Goal: Find specific page/section: Find specific page/section

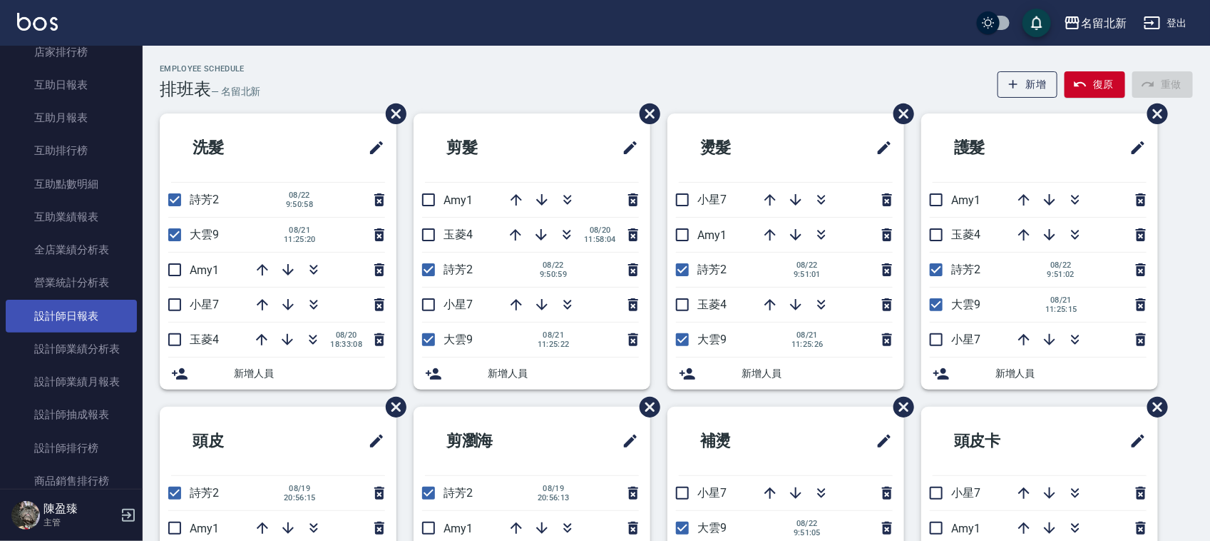
scroll to position [713, 0]
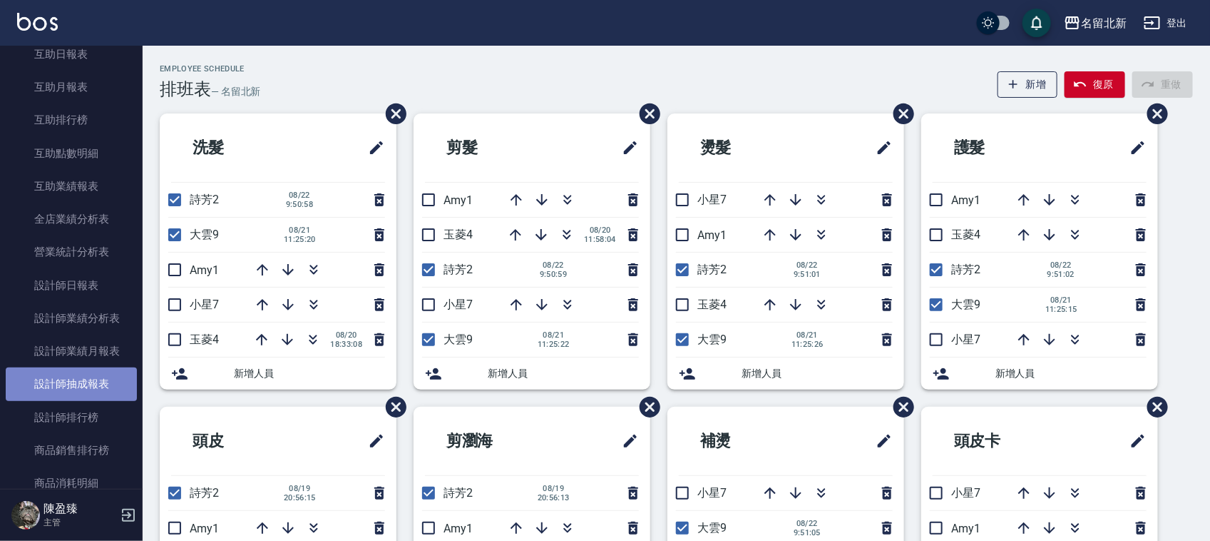
click at [91, 390] on link "設計師抽成報表" at bounding box center [71, 383] width 131 height 33
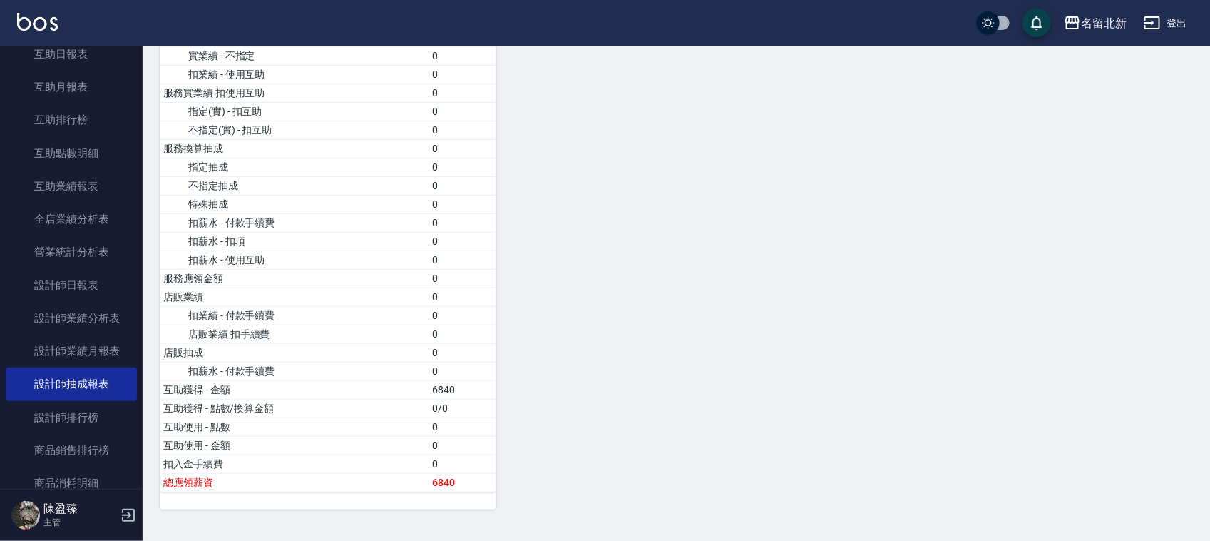
scroll to position [2810, 0]
click at [114, 342] on link "設計師業績月報表" at bounding box center [71, 351] width 131 height 33
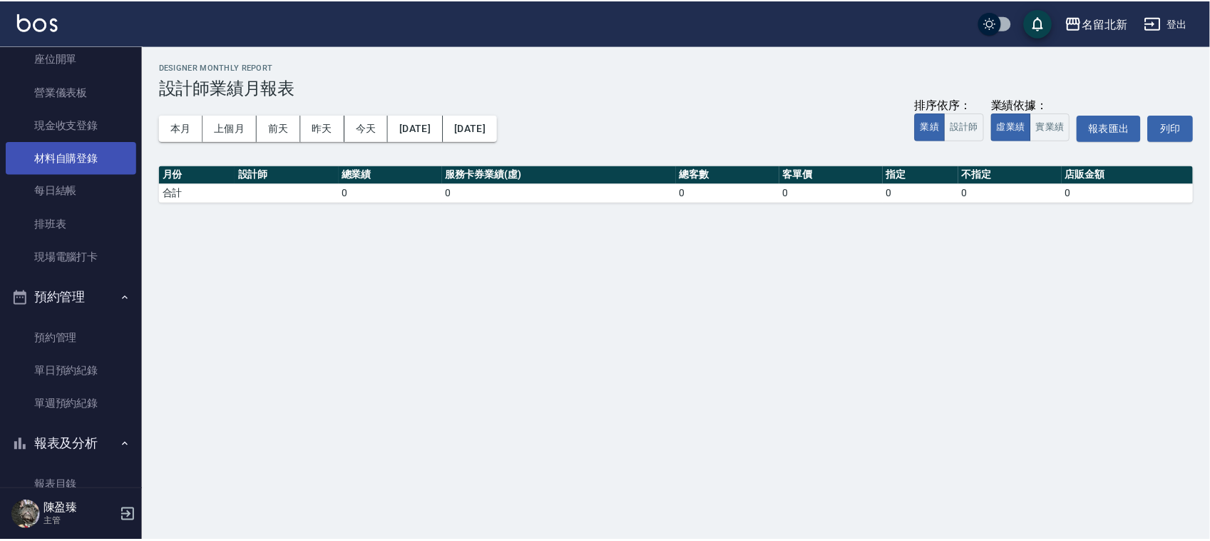
scroll to position [89, 0]
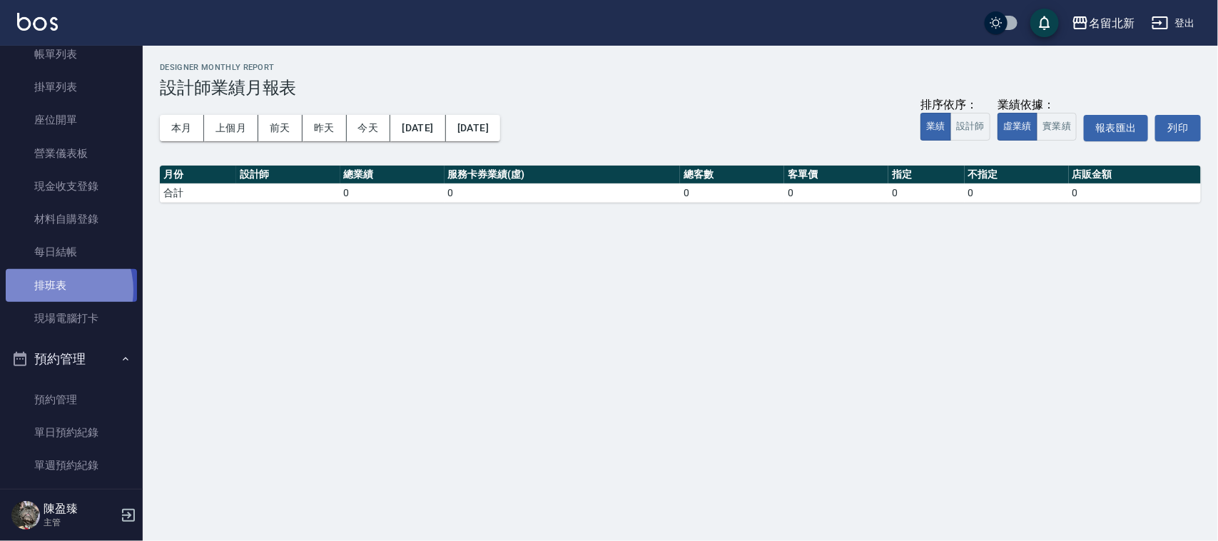
drag, startPoint x: 51, startPoint y: 290, endPoint x: 51, endPoint y: 276, distance: 13.6
click at [50, 287] on link "排班表" at bounding box center [71, 285] width 131 height 33
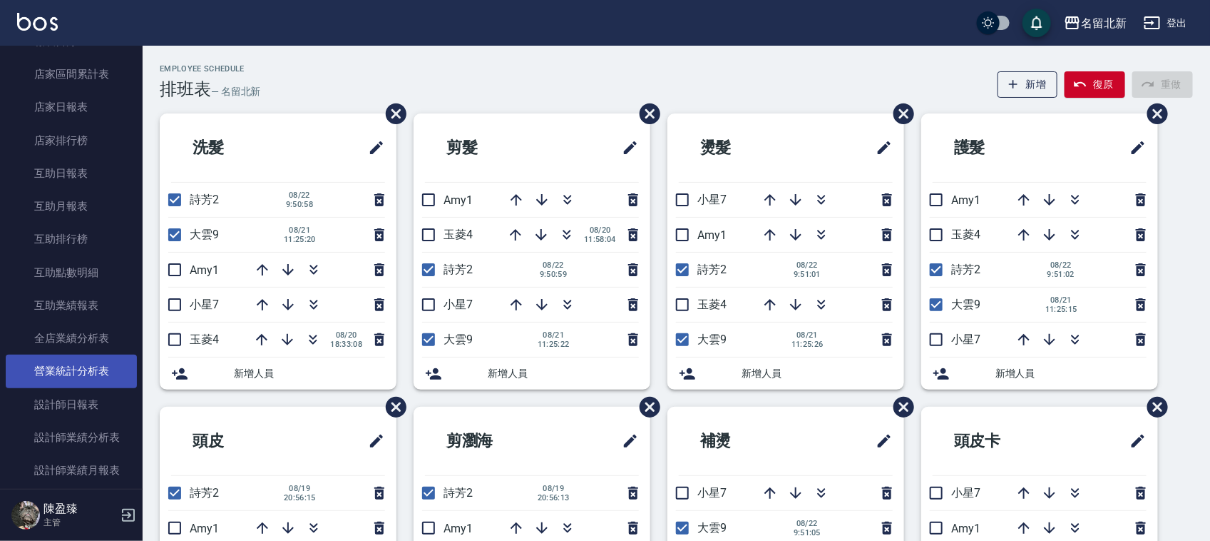
scroll to position [713, 0]
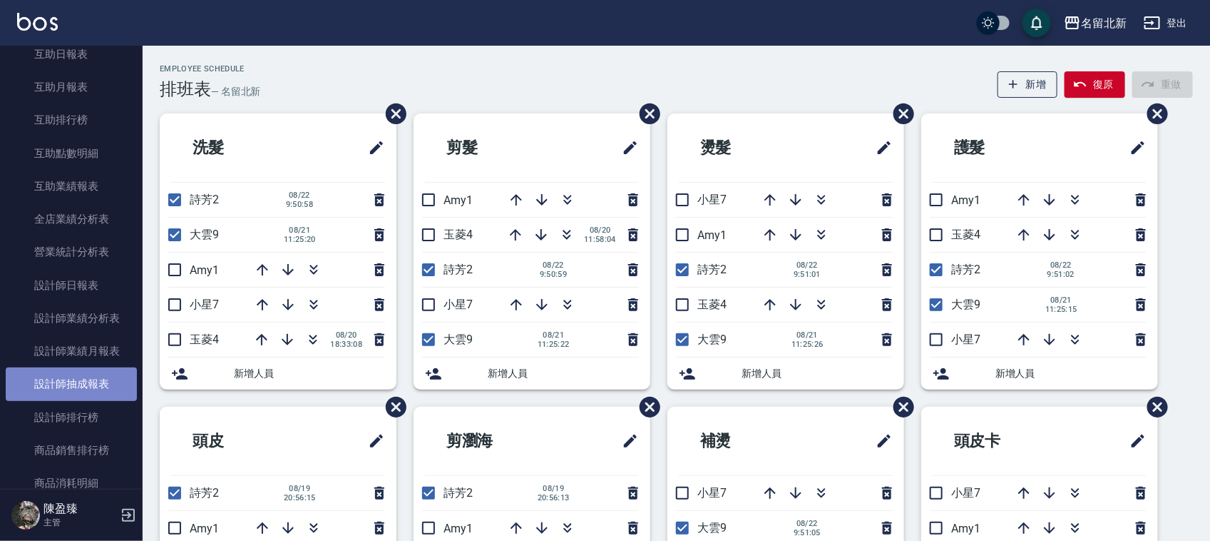
click at [100, 385] on link "設計師抽成報表" at bounding box center [71, 383] width 131 height 33
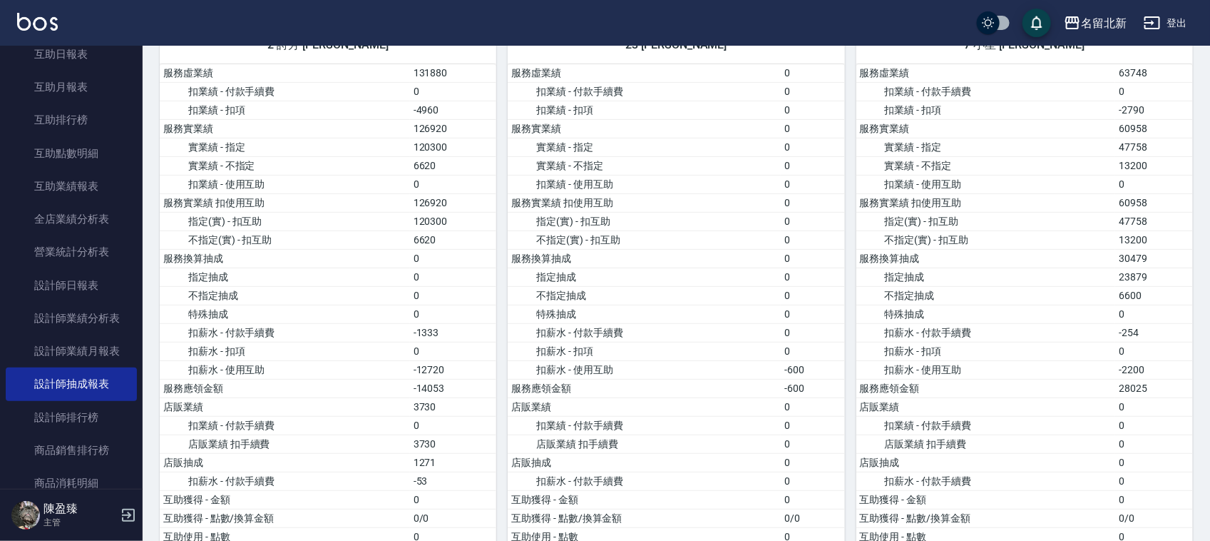
scroll to position [136, 0]
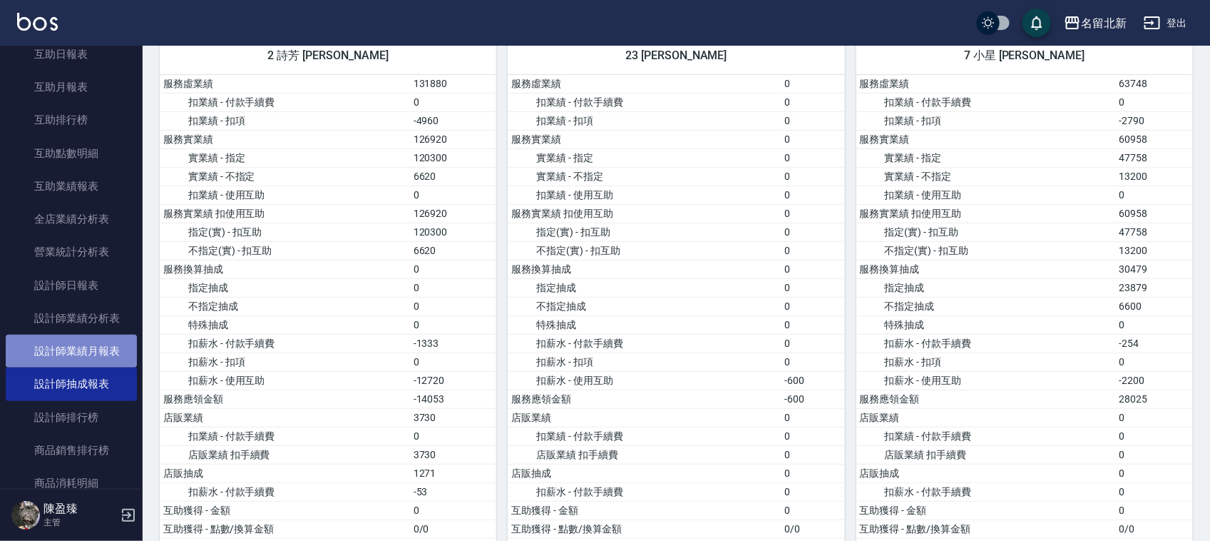
click at [104, 360] on link "設計師業績月報表" at bounding box center [71, 351] width 131 height 33
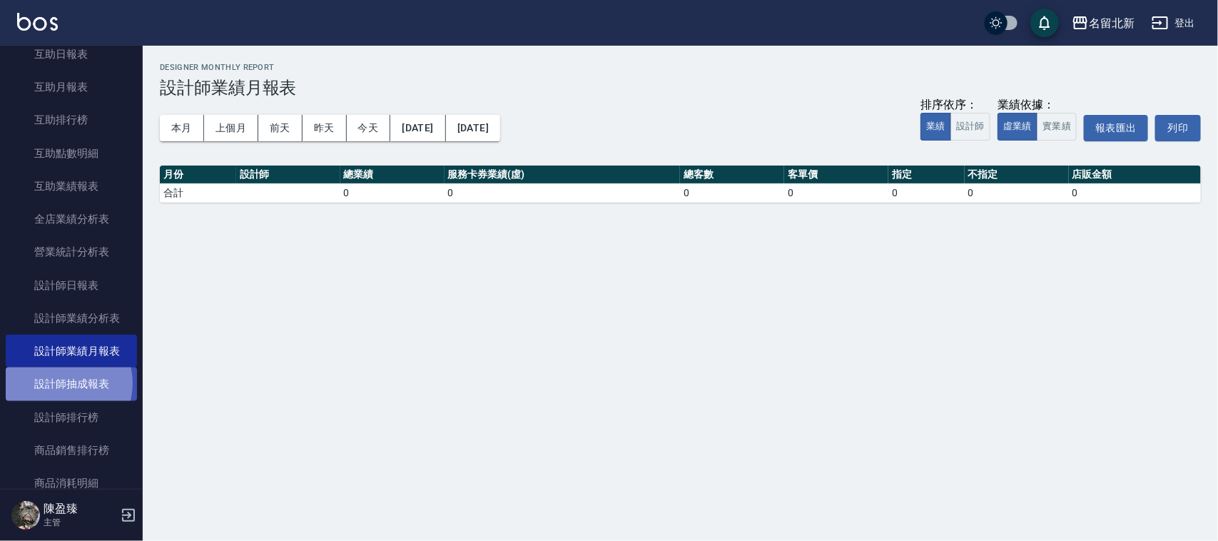
click at [65, 382] on link "設計師抽成報表" at bounding box center [71, 383] width 131 height 33
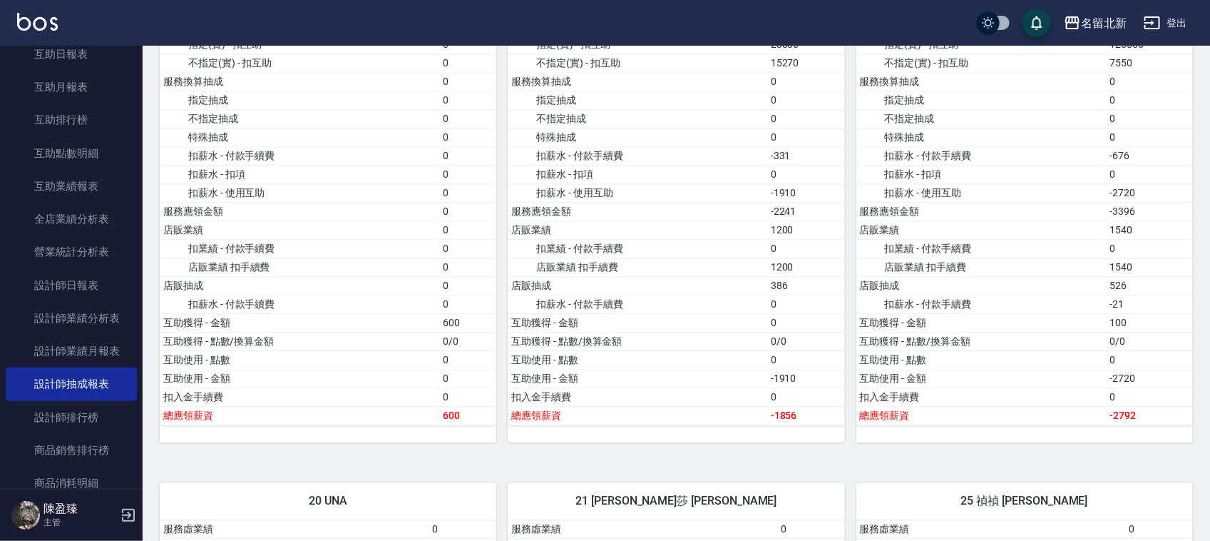
scroll to position [1605, 0]
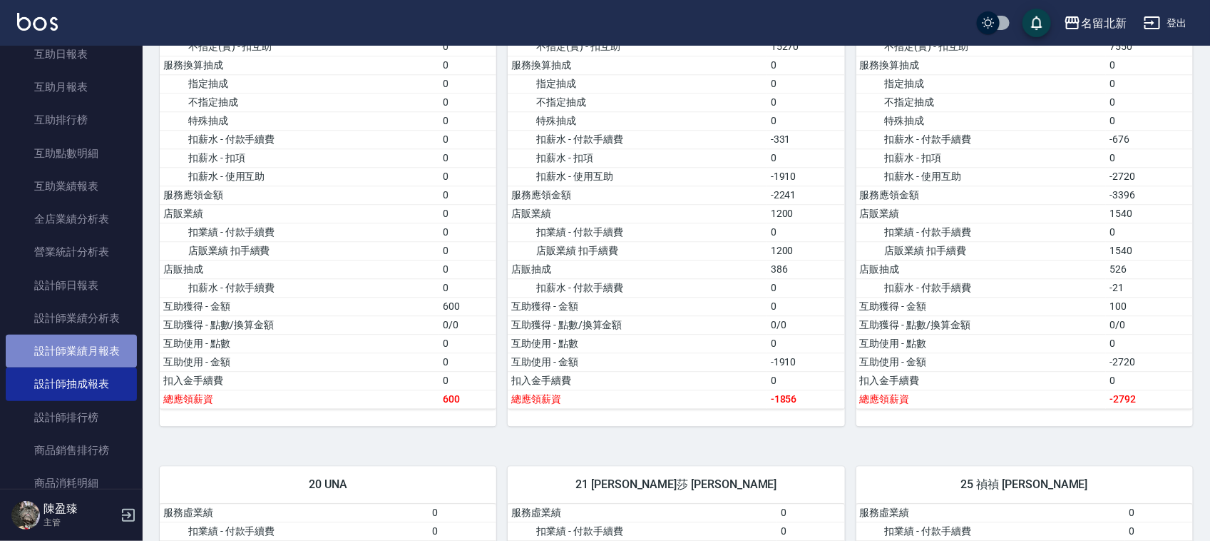
click at [76, 346] on link "設計師業績月報表" at bounding box center [71, 351] width 131 height 33
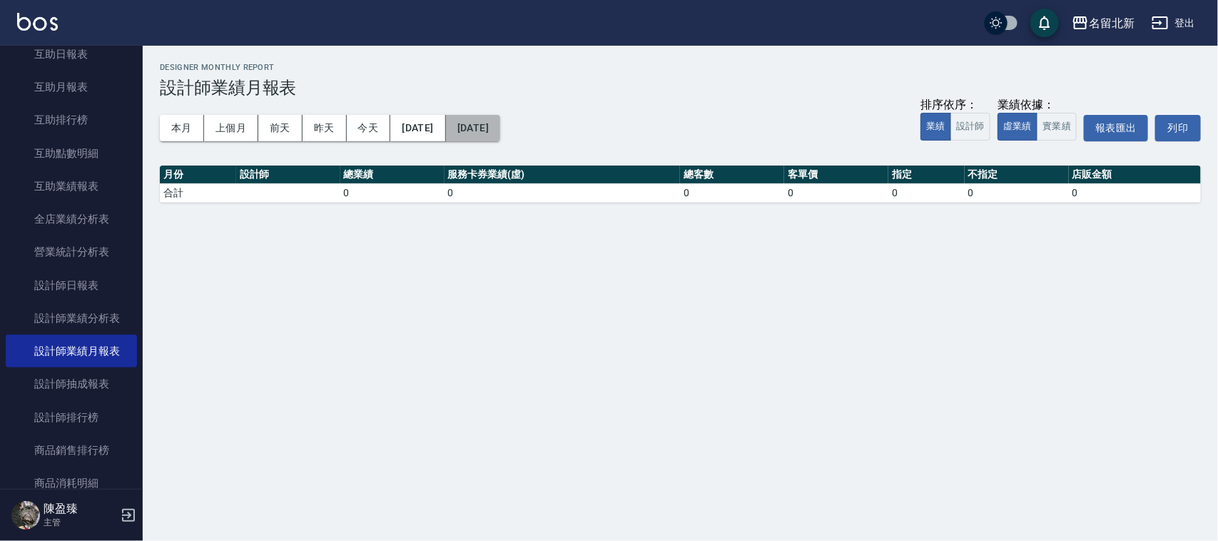
click at [471, 132] on button "[DATE]" at bounding box center [473, 128] width 54 height 26
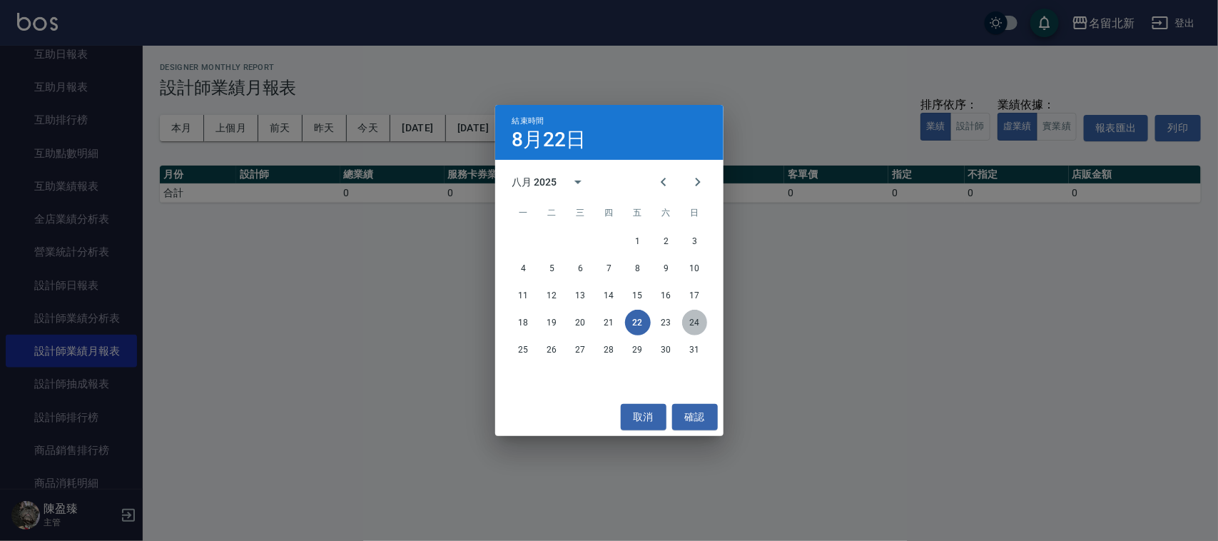
click at [689, 319] on button "24" at bounding box center [695, 323] width 26 height 26
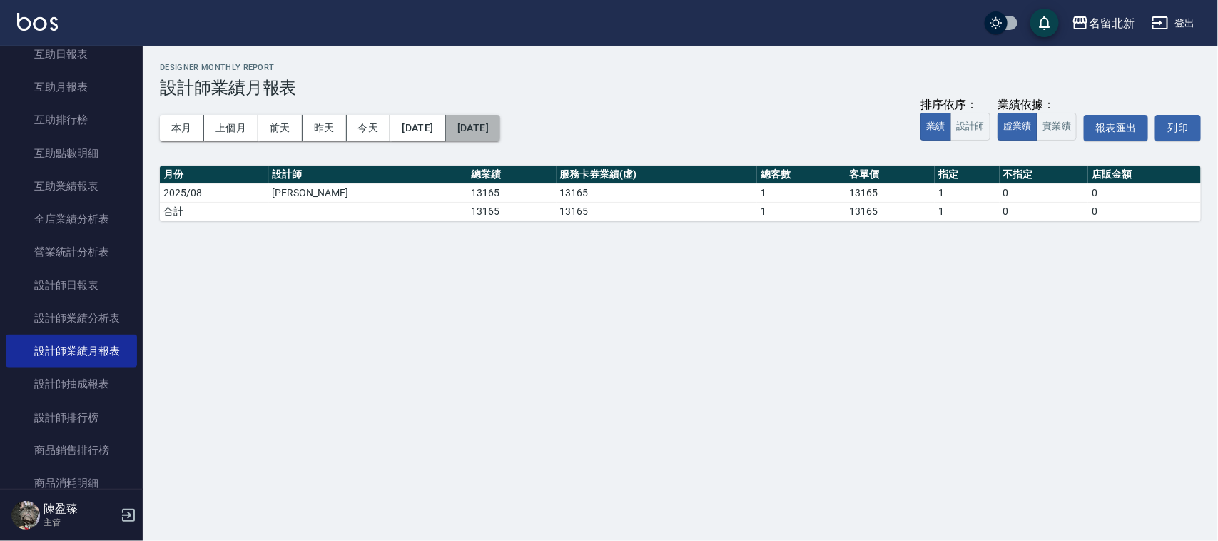
click at [500, 136] on button "[DATE]" at bounding box center [473, 128] width 54 height 26
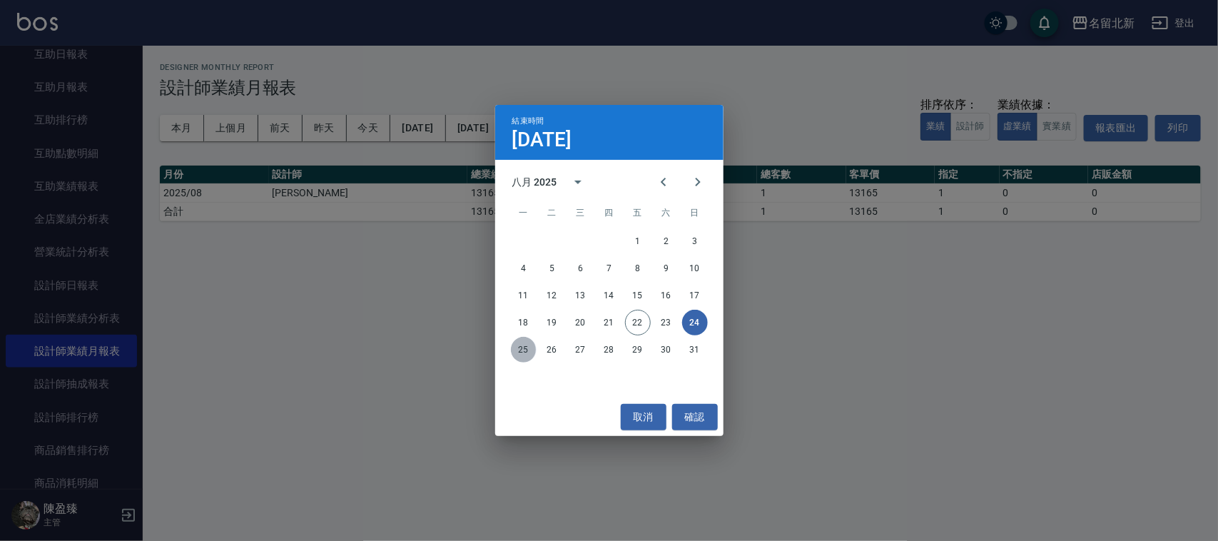
click at [519, 344] on button "25" at bounding box center [524, 350] width 26 height 26
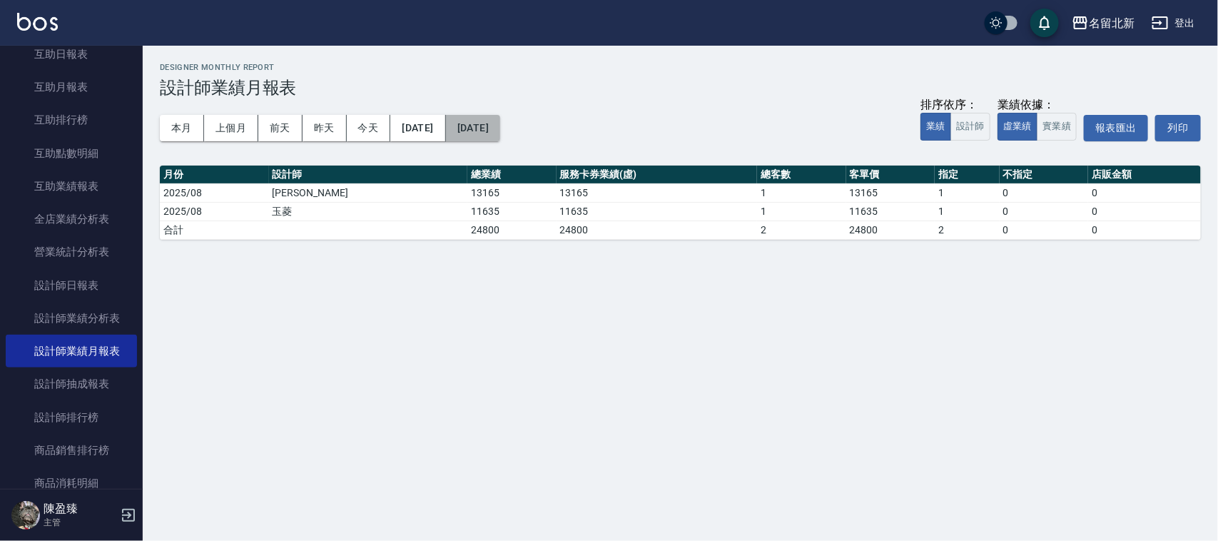
click at [500, 126] on button "[DATE]" at bounding box center [473, 128] width 54 height 26
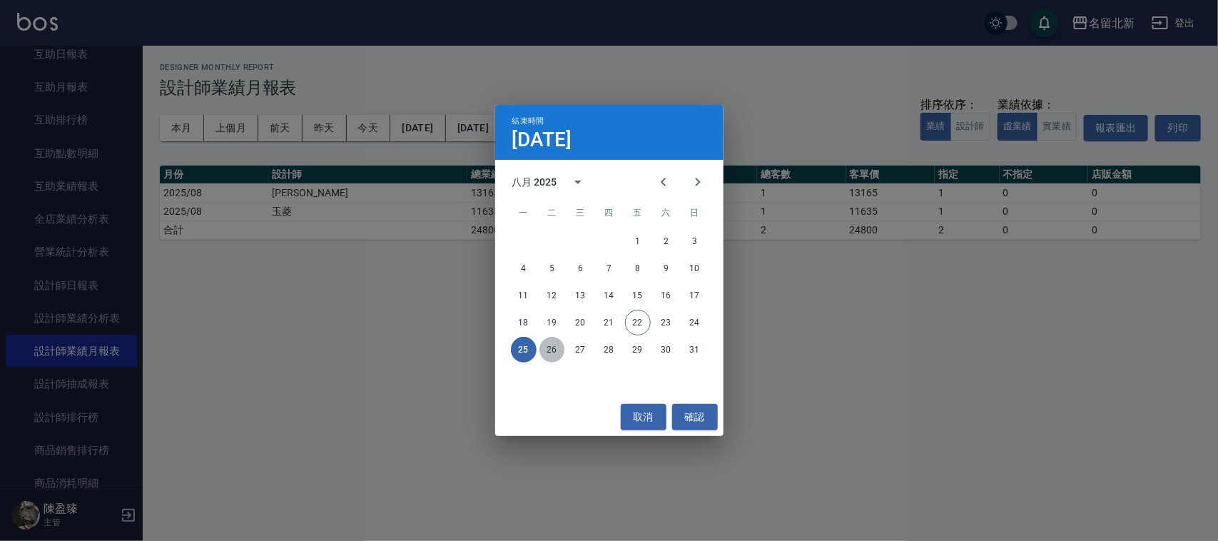
click at [553, 348] on button "26" at bounding box center [552, 350] width 26 height 26
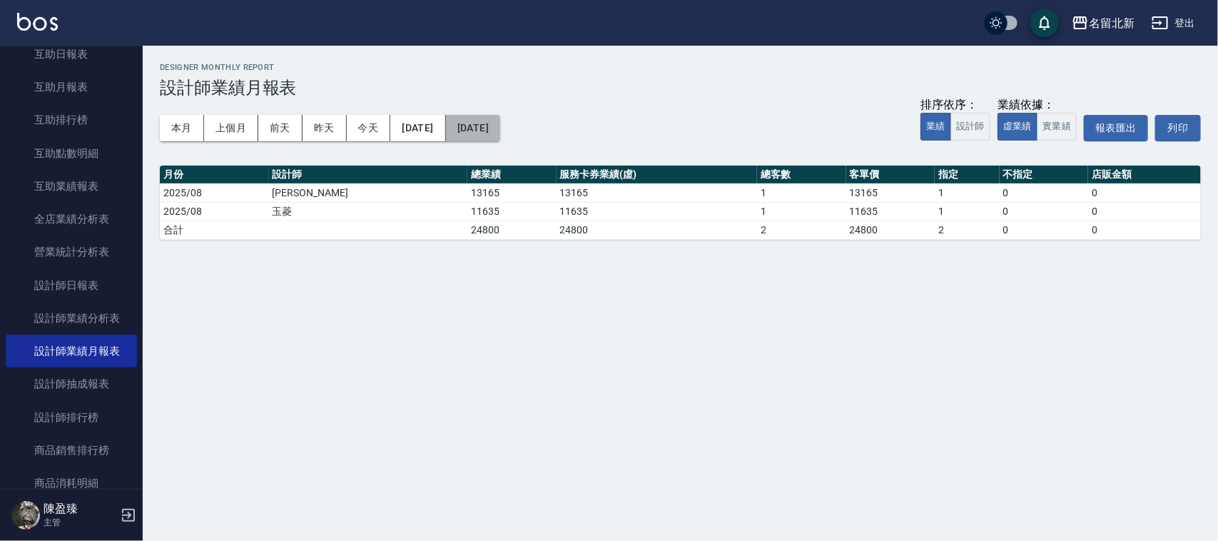
click at [500, 125] on button "[DATE]" at bounding box center [473, 128] width 54 height 26
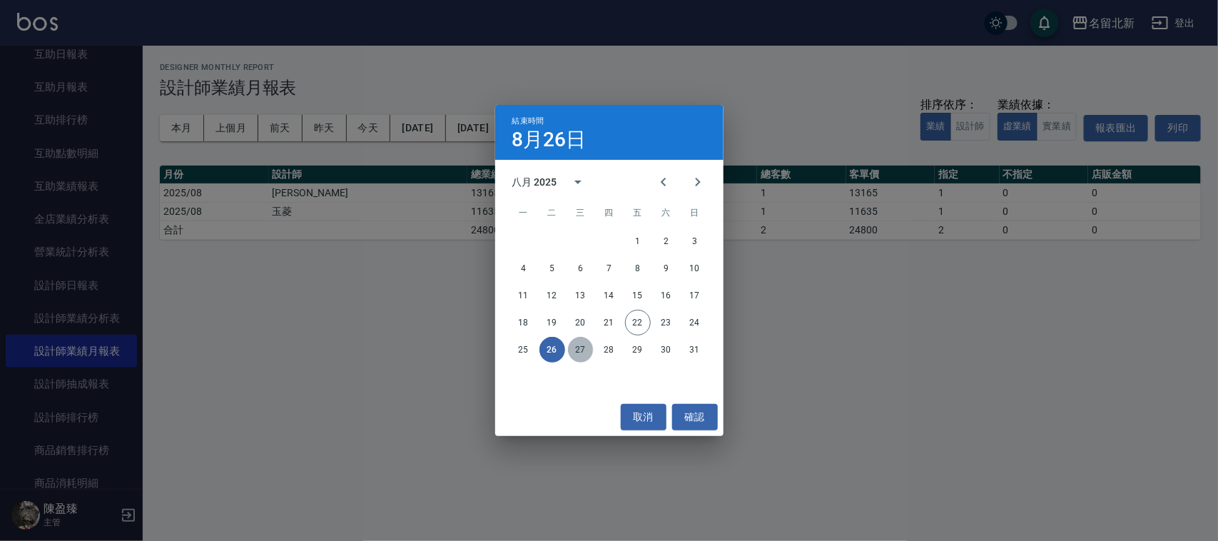
click at [576, 346] on button "27" at bounding box center [581, 350] width 26 height 26
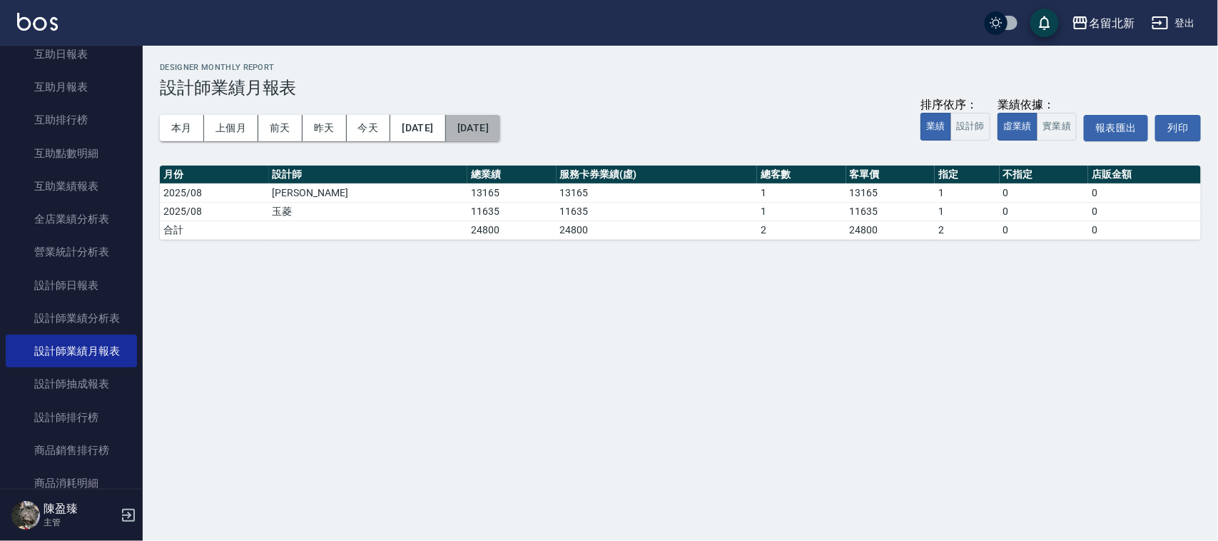
click at [500, 137] on button "[DATE]" at bounding box center [473, 128] width 54 height 26
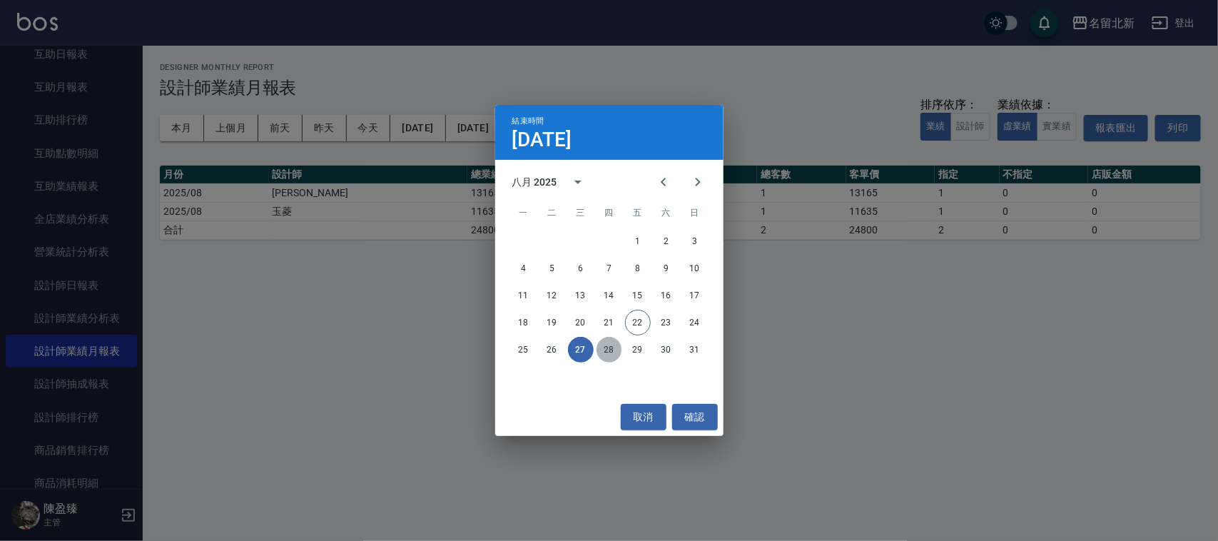
click at [608, 358] on button "28" at bounding box center [609, 350] width 26 height 26
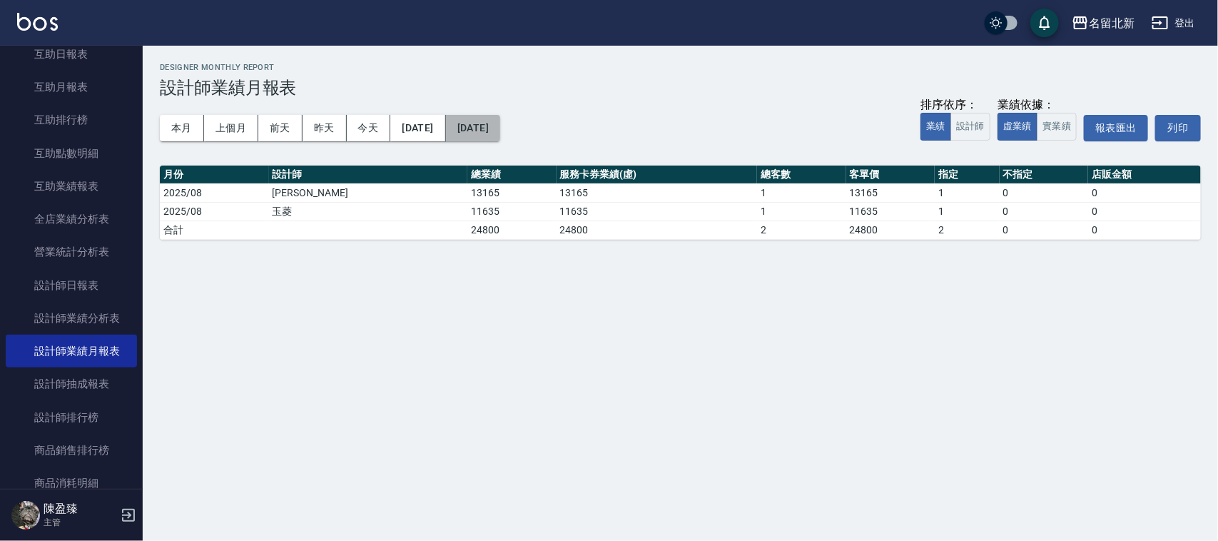
click at [500, 133] on button "[DATE]" at bounding box center [473, 128] width 54 height 26
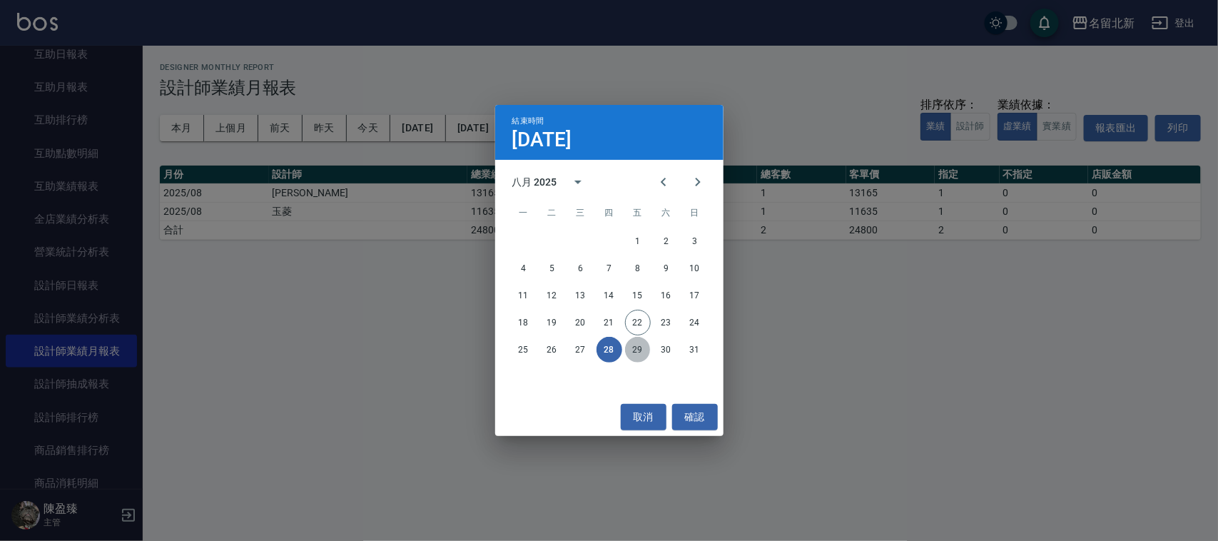
click at [639, 346] on button "29" at bounding box center [638, 350] width 26 height 26
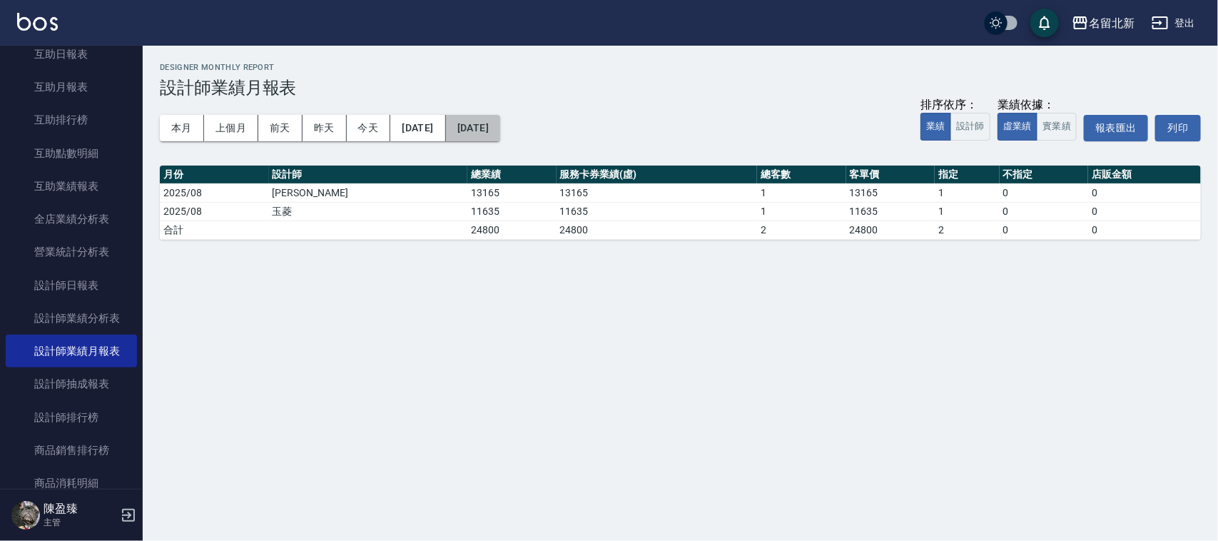
click at [500, 134] on button "[DATE]" at bounding box center [473, 128] width 54 height 26
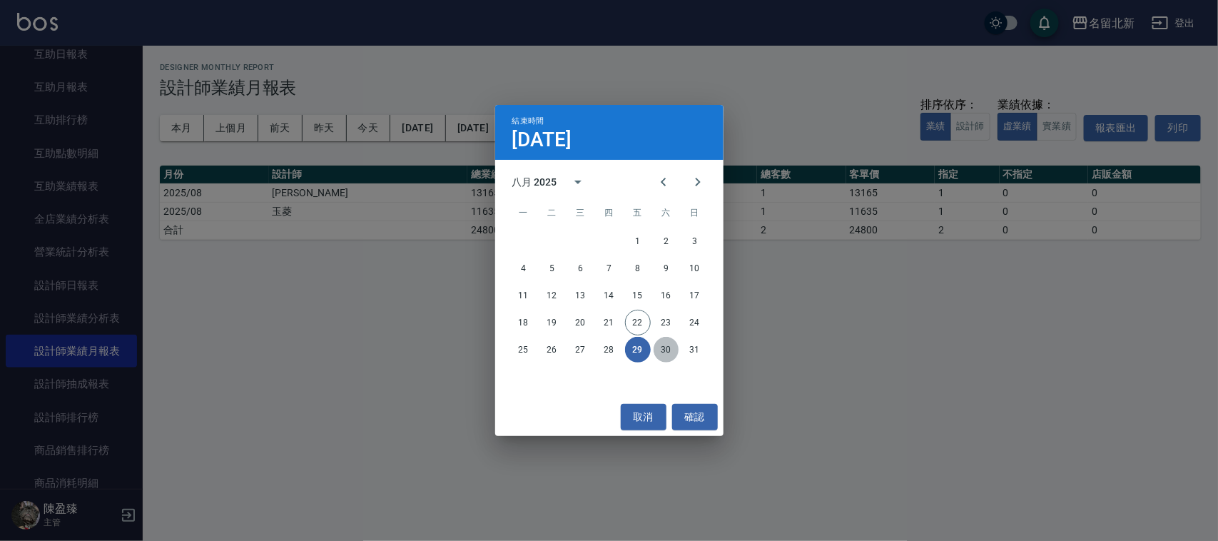
click at [668, 354] on button "30" at bounding box center [666, 350] width 26 height 26
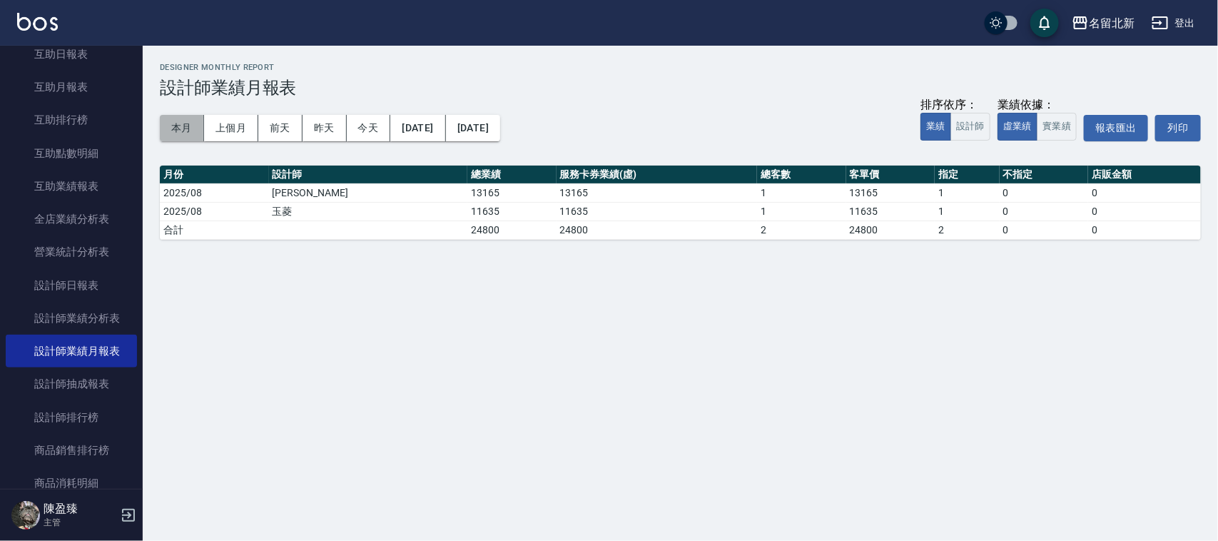
click at [183, 136] on button "本月" at bounding box center [182, 128] width 44 height 26
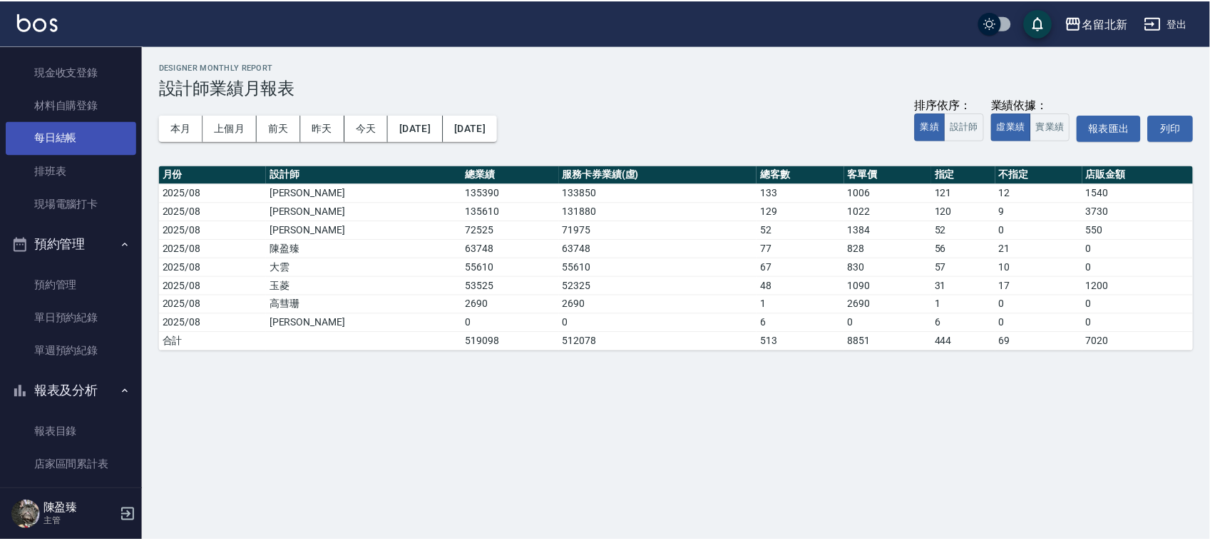
scroll to position [89, 0]
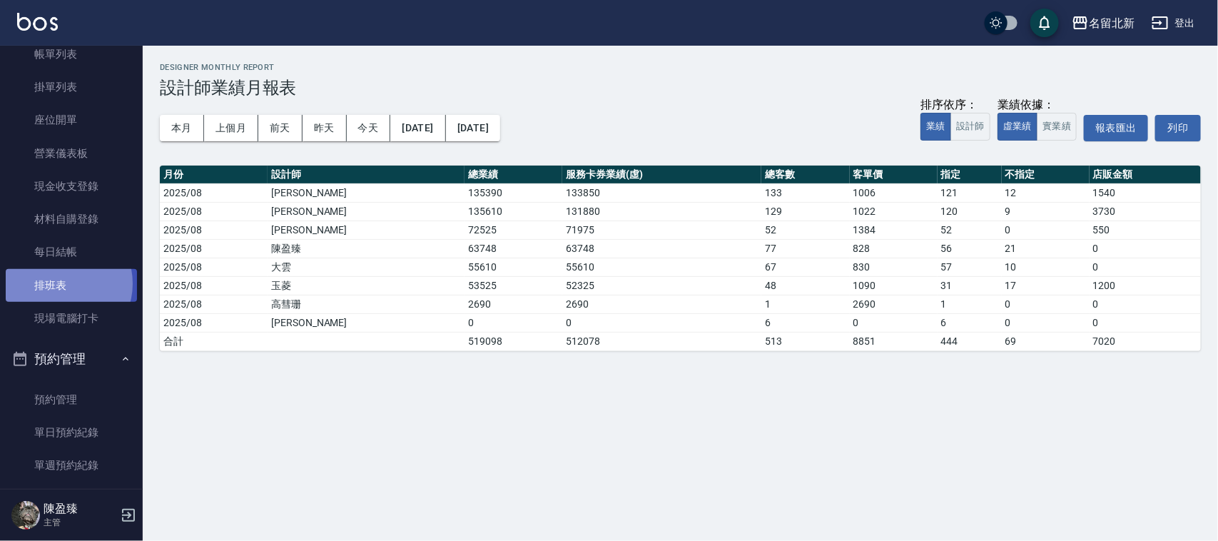
click at [61, 283] on link "排班表" at bounding box center [71, 285] width 131 height 33
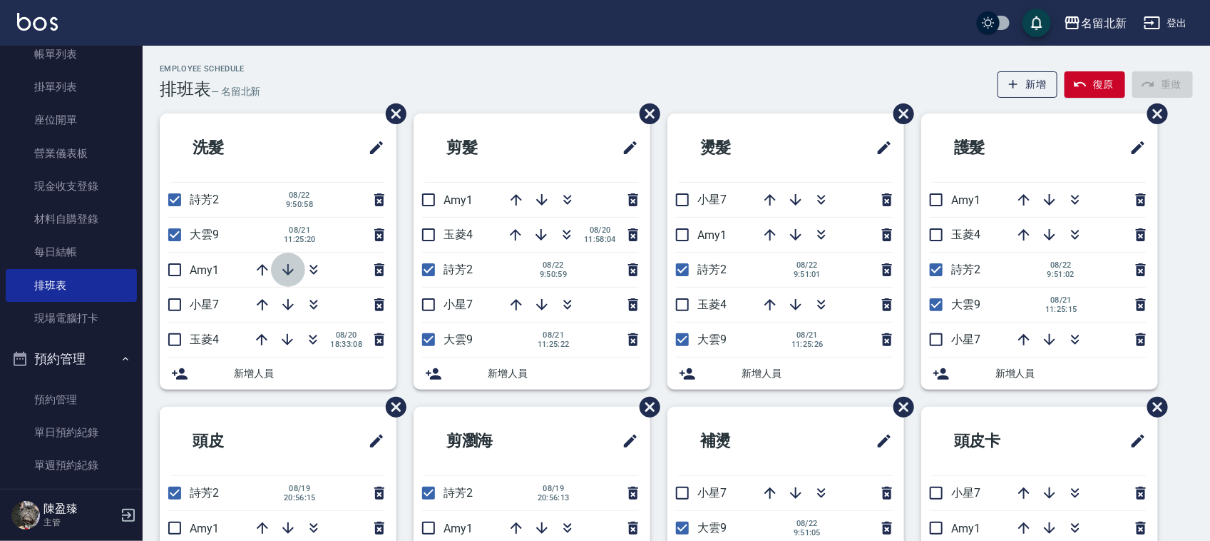
drag, startPoint x: 287, startPoint y: 266, endPoint x: 305, endPoint y: 23, distance: 243.8
click at [287, 262] on icon "button" at bounding box center [288, 269] width 17 height 17
click at [258, 264] on icon "button" at bounding box center [262, 269] width 17 height 17
